Goal: Task Accomplishment & Management: Complete application form

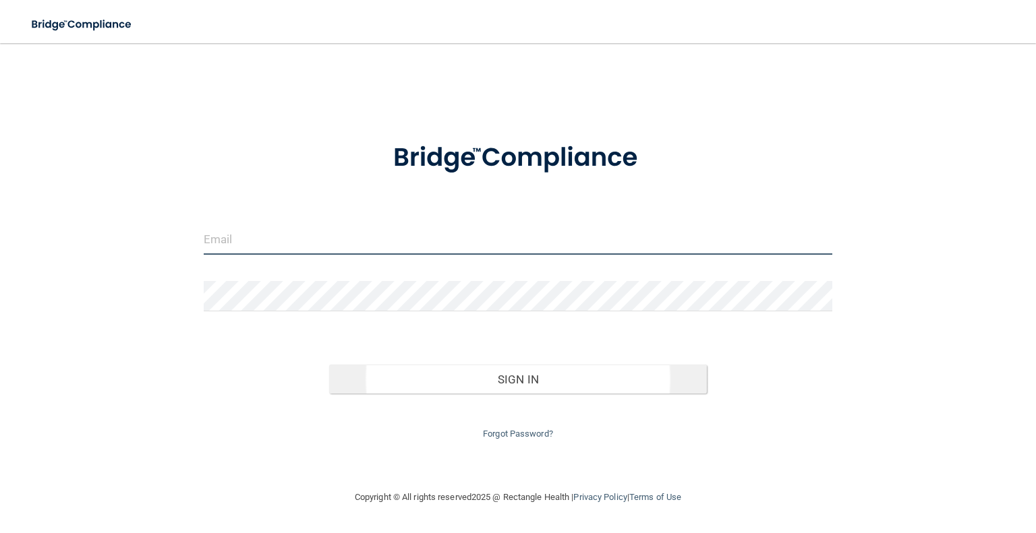
type input "[EMAIL_ADDRESS][DOMAIN_NAME]"
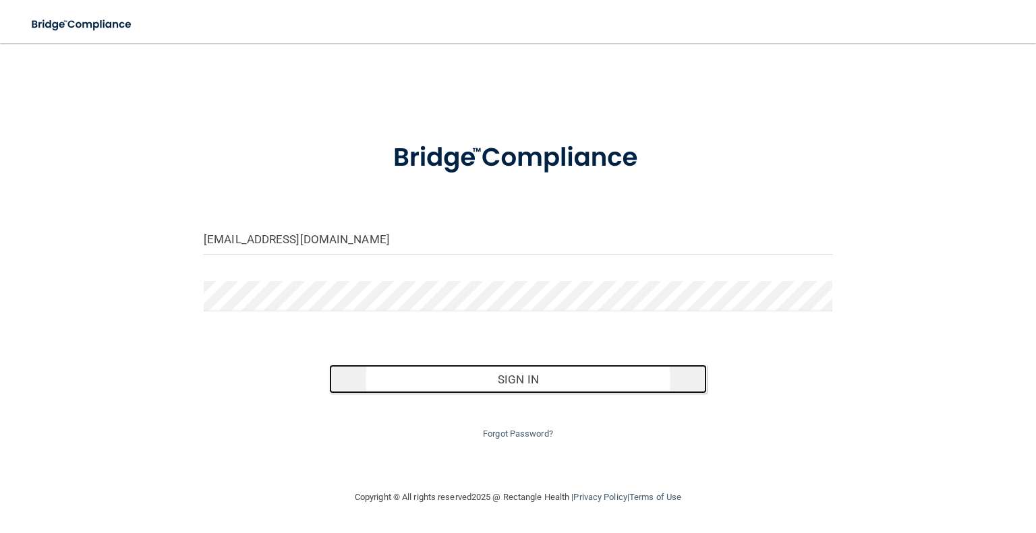
click at [496, 367] on button "Sign In" at bounding box center [517, 380] width 377 height 30
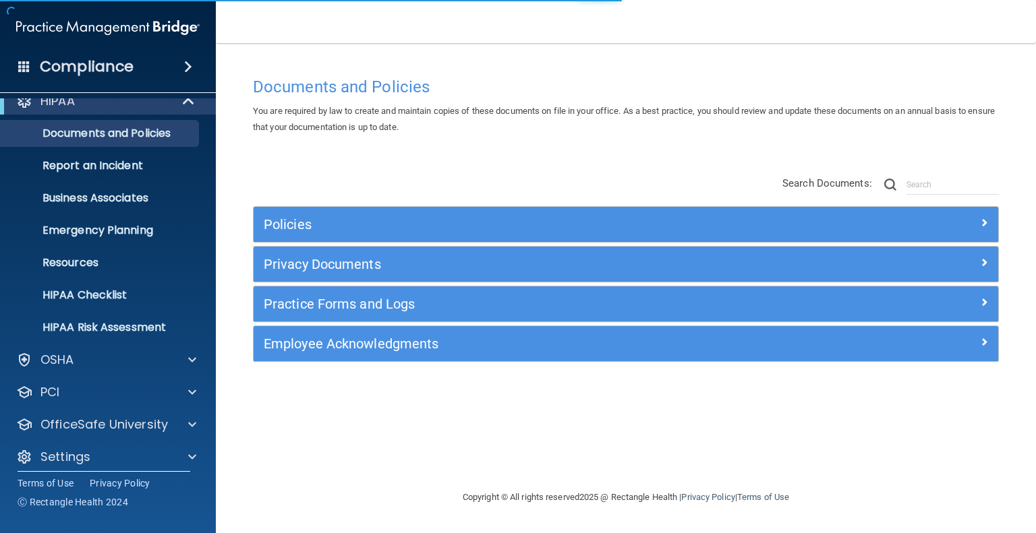
scroll to position [26, 0]
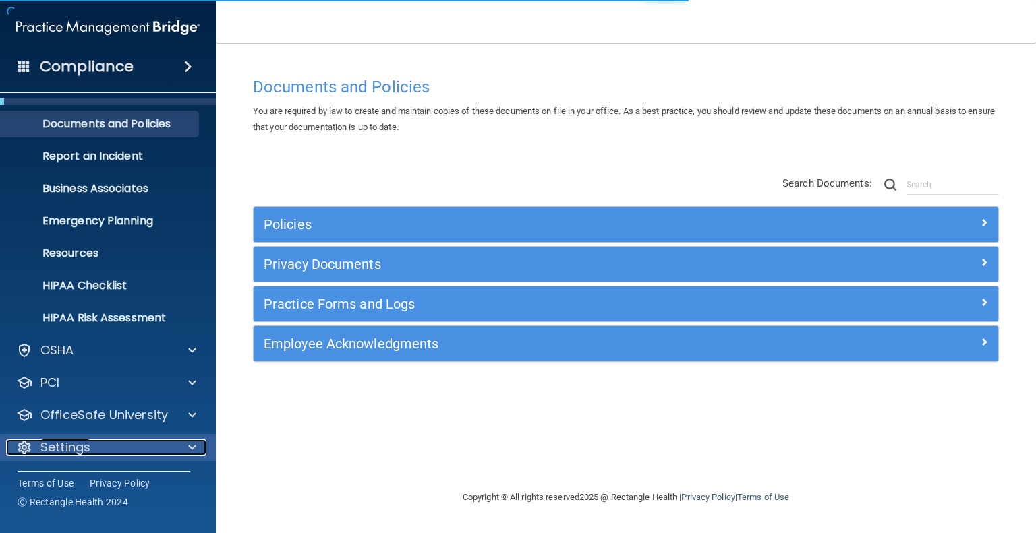
click at [70, 442] on p "Settings" at bounding box center [65, 448] width 50 height 16
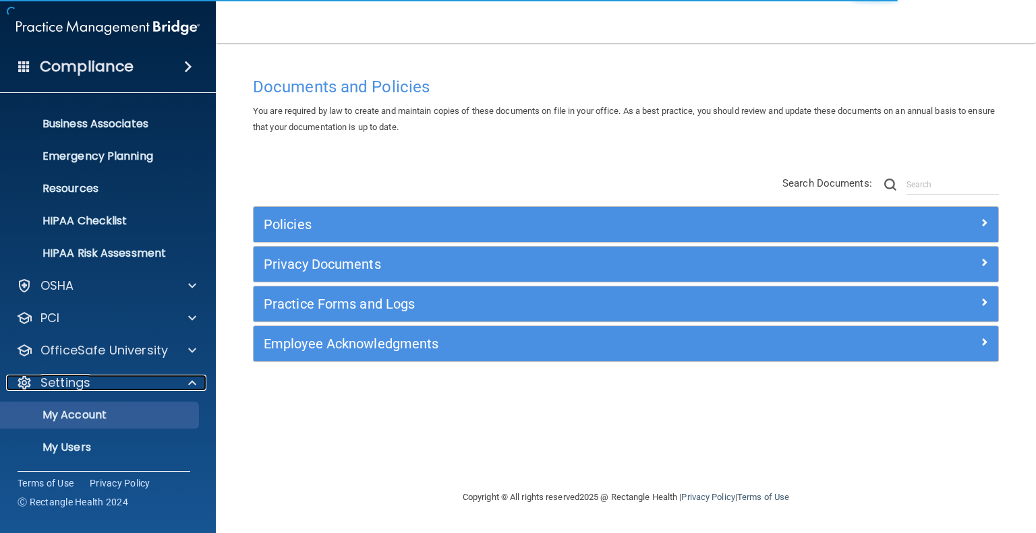
scroll to position [155, 0]
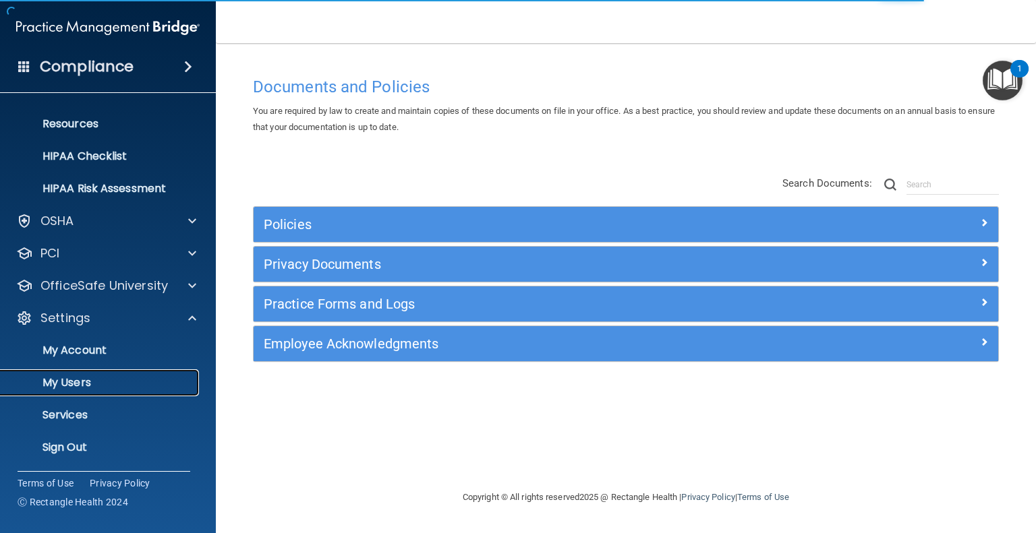
click at [76, 383] on p "My Users" at bounding box center [101, 382] width 184 height 13
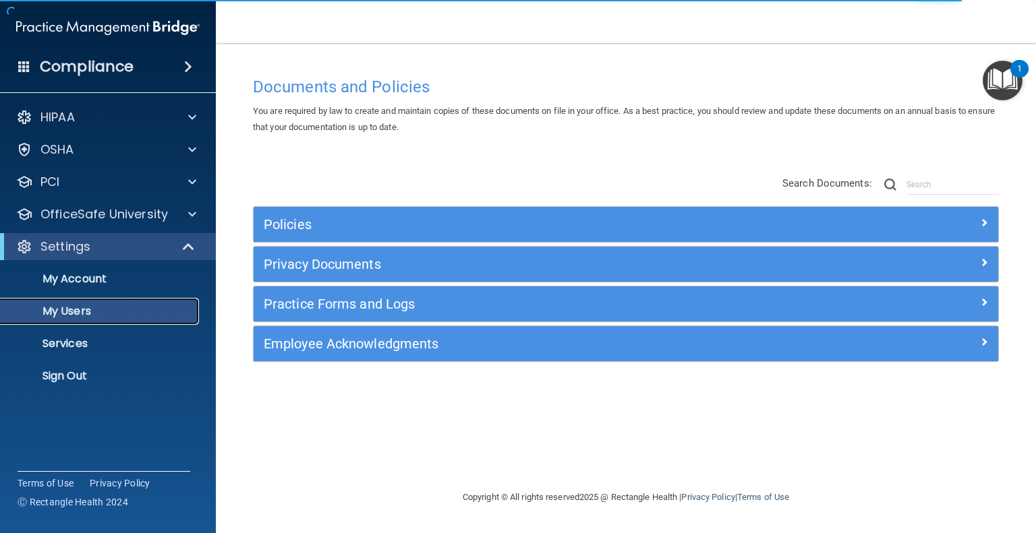
select select "20"
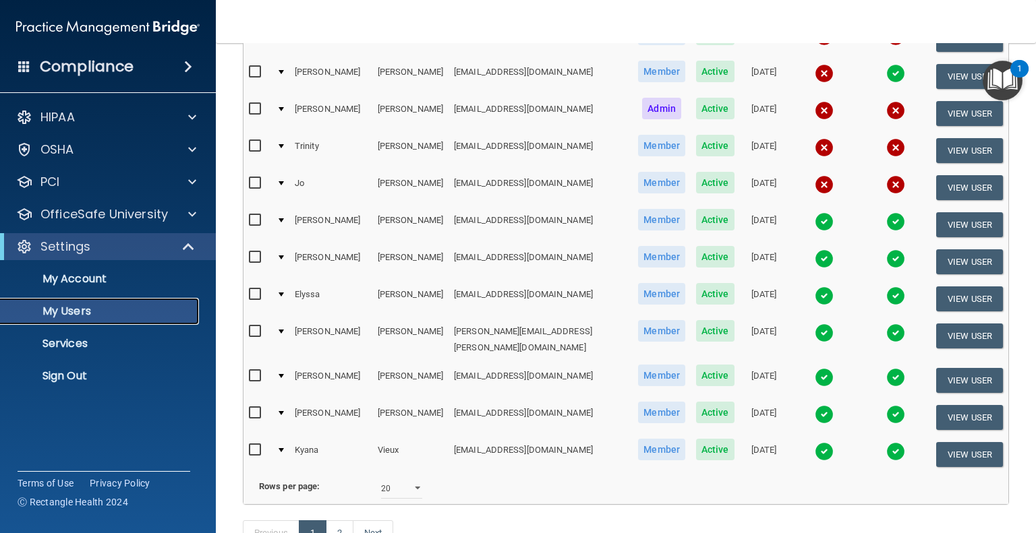
scroll to position [539, 0]
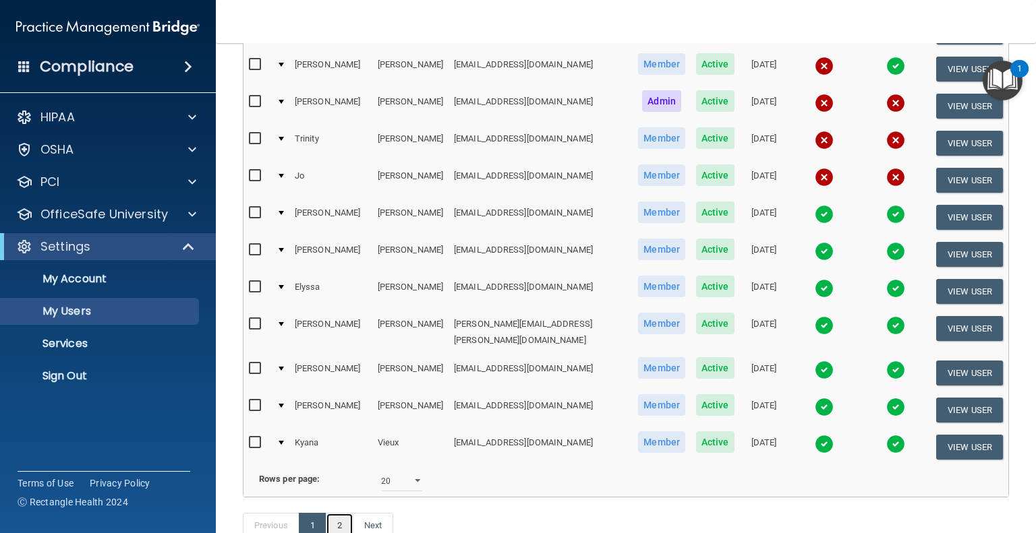
click at [340, 513] on link "2" at bounding box center [340, 526] width 28 height 26
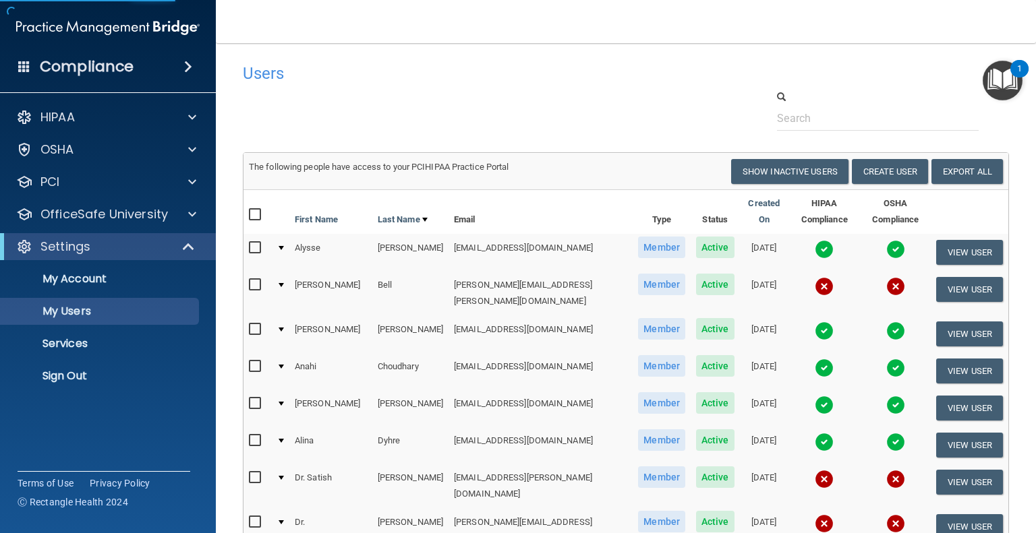
select select "20"
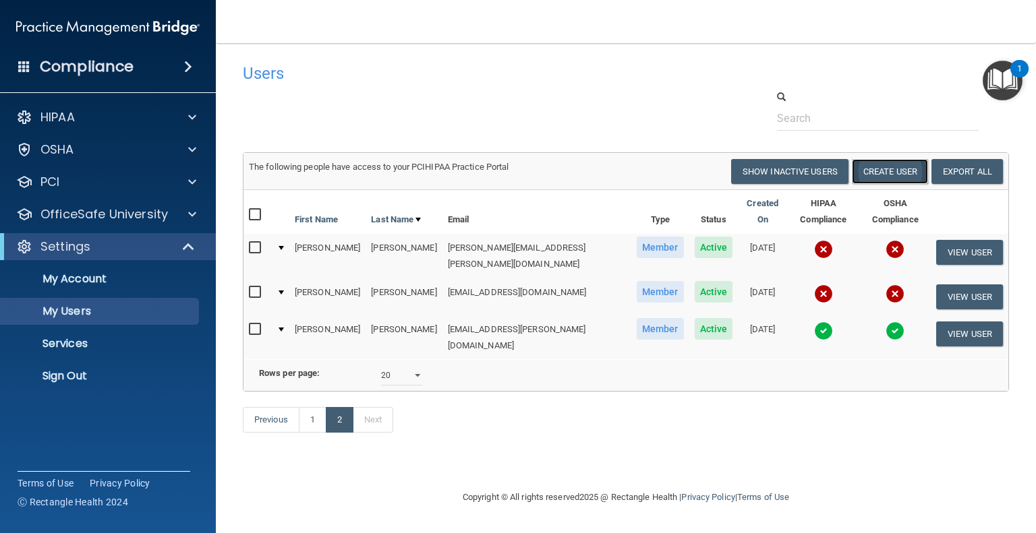
click at [875, 169] on button "Create User" at bounding box center [890, 171] width 76 height 25
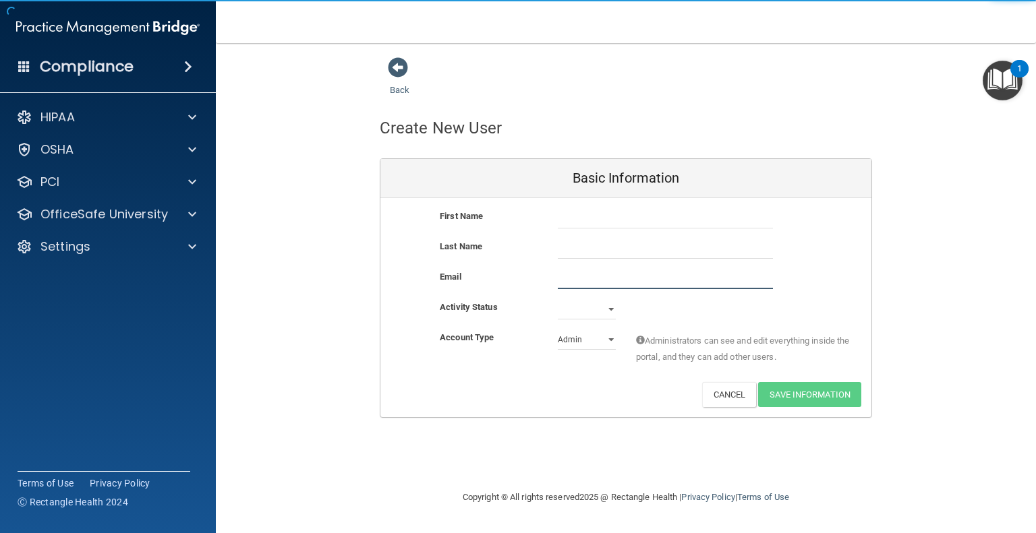
click at [579, 272] on input "email" at bounding box center [665, 279] width 215 height 20
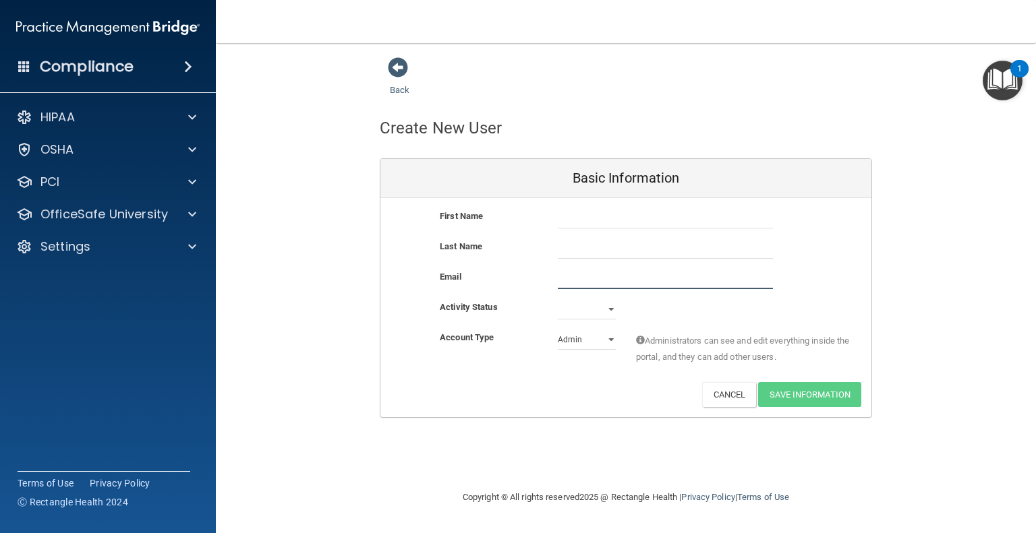
paste input "[EMAIL_ADDRESS][DOMAIN_NAME]"
type input "[EMAIL_ADDRESS][DOMAIN_NAME]"
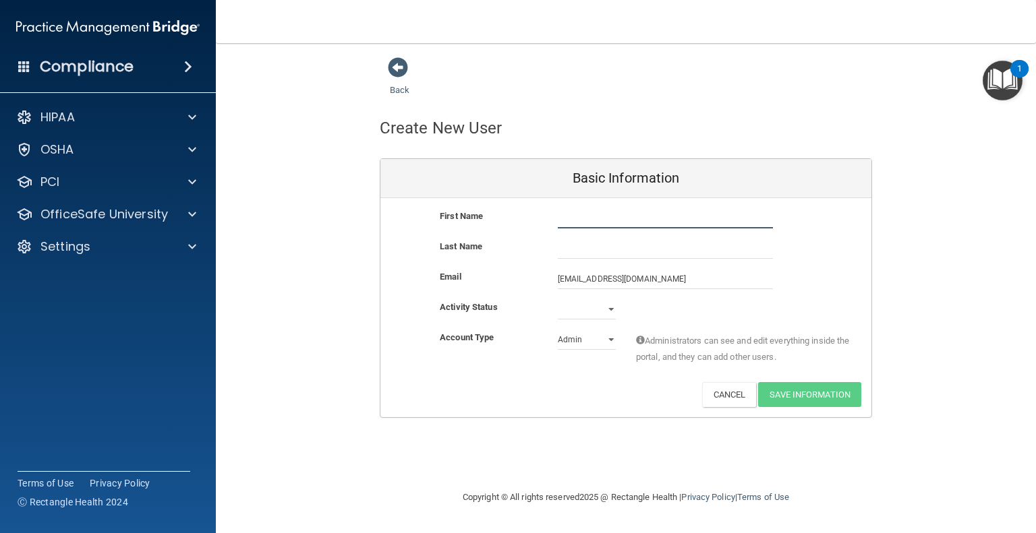
click at [580, 220] on input "text" at bounding box center [665, 218] width 215 height 20
type input "Victoria"
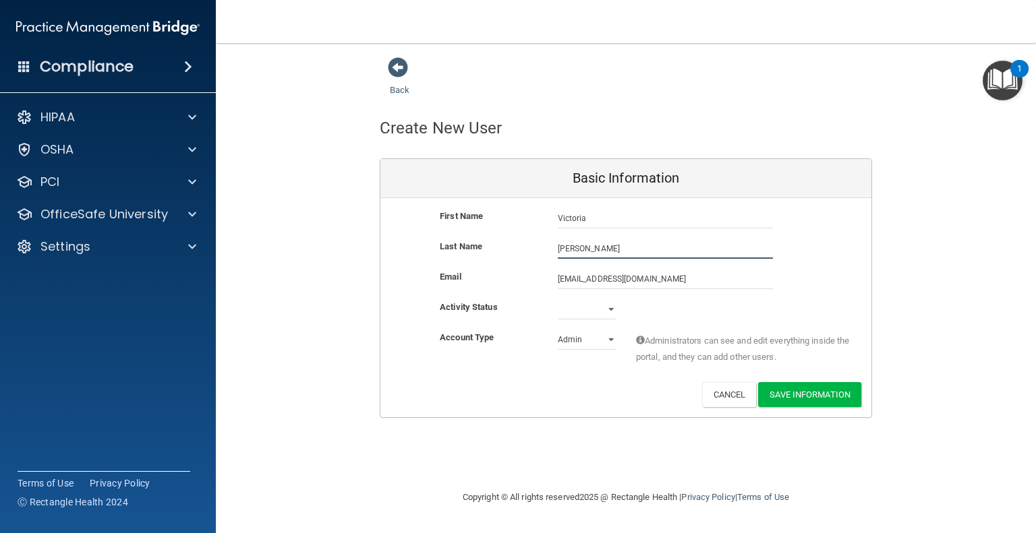
type input "[PERSON_NAME]"
click at [572, 303] on select "Active Inactive" at bounding box center [587, 309] width 58 height 20
select select "active"
click at [558, 299] on select "Active Inactive" at bounding box center [587, 309] width 58 height 20
click at [588, 338] on select "Admin Member" at bounding box center [587, 340] width 58 height 20
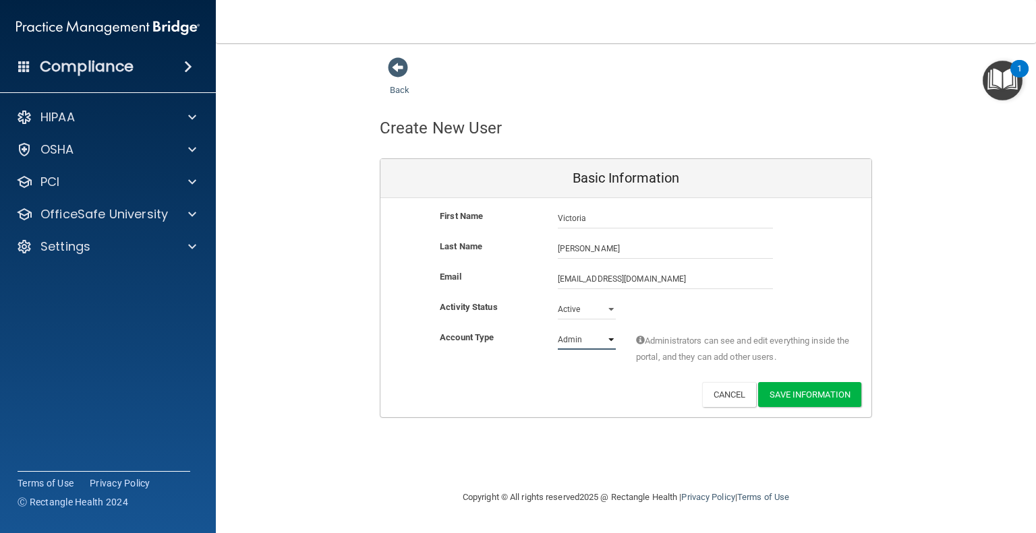
select select "practice_member"
click at [558, 330] on select "Admin Member" at bounding box center [587, 340] width 58 height 20
click at [810, 396] on button "Save Information" at bounding box center [809, 394] width 103 height 25
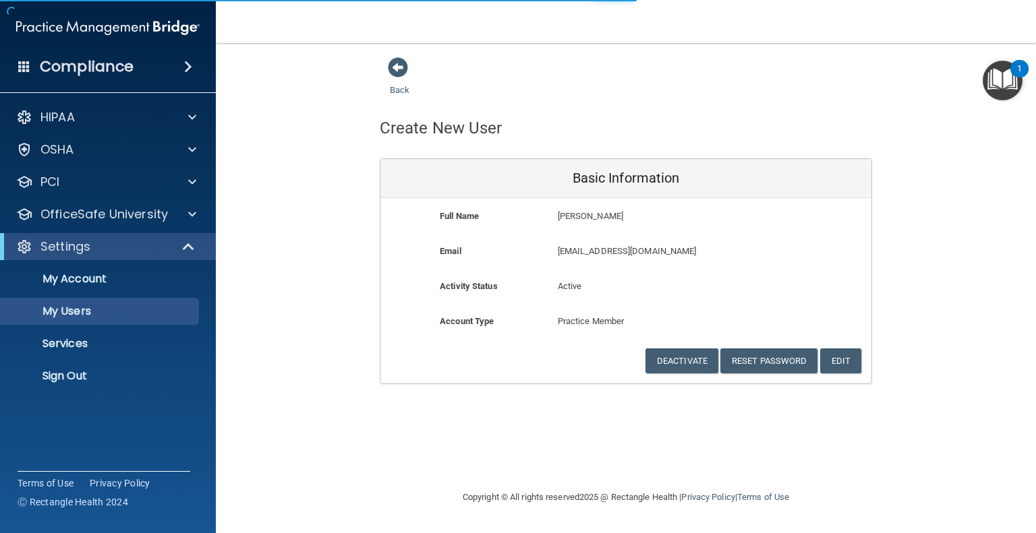
select select "20"
